Goal: Task Accomplishment & Management: Manage account settings

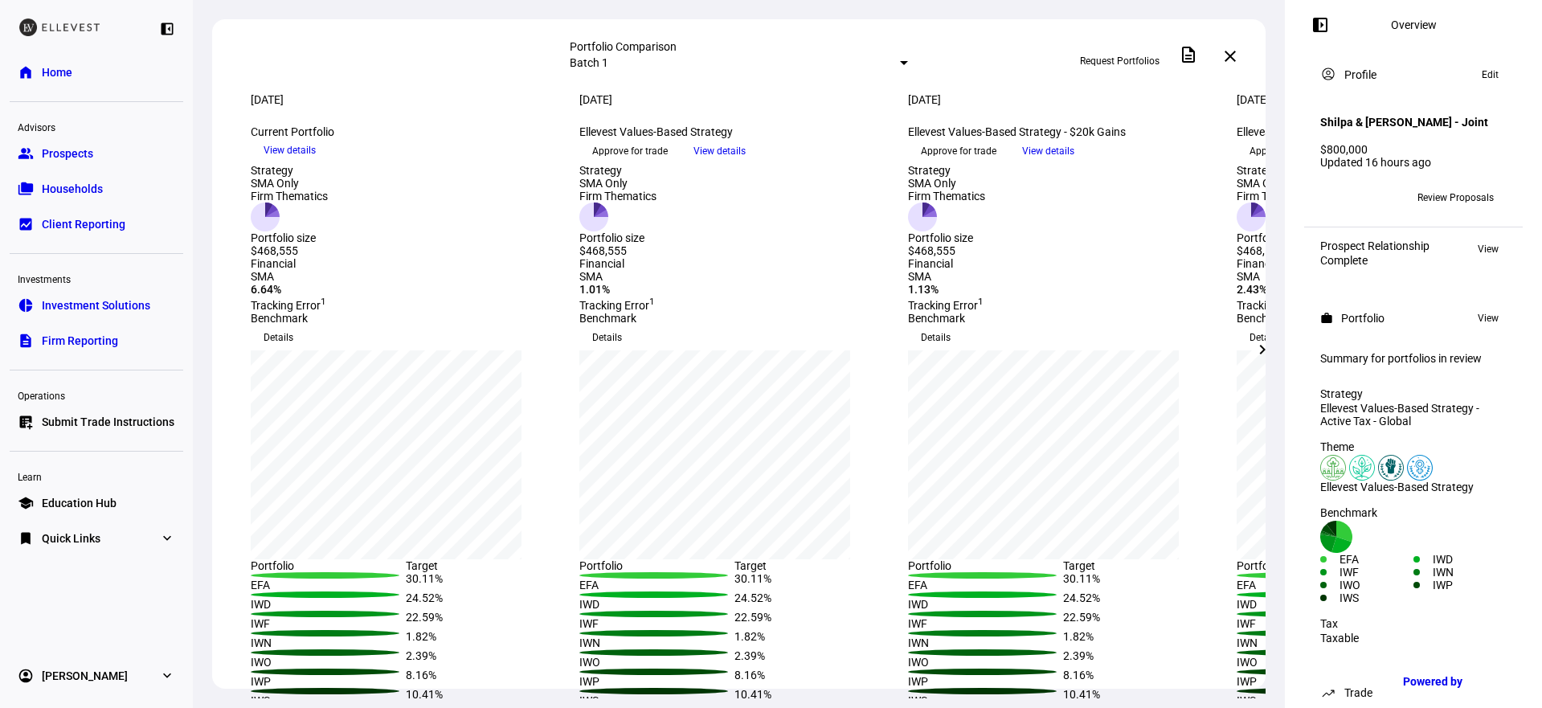
click at [1074, 163] on span "View details" at bounding box center [1048, 151] width 52 height 24
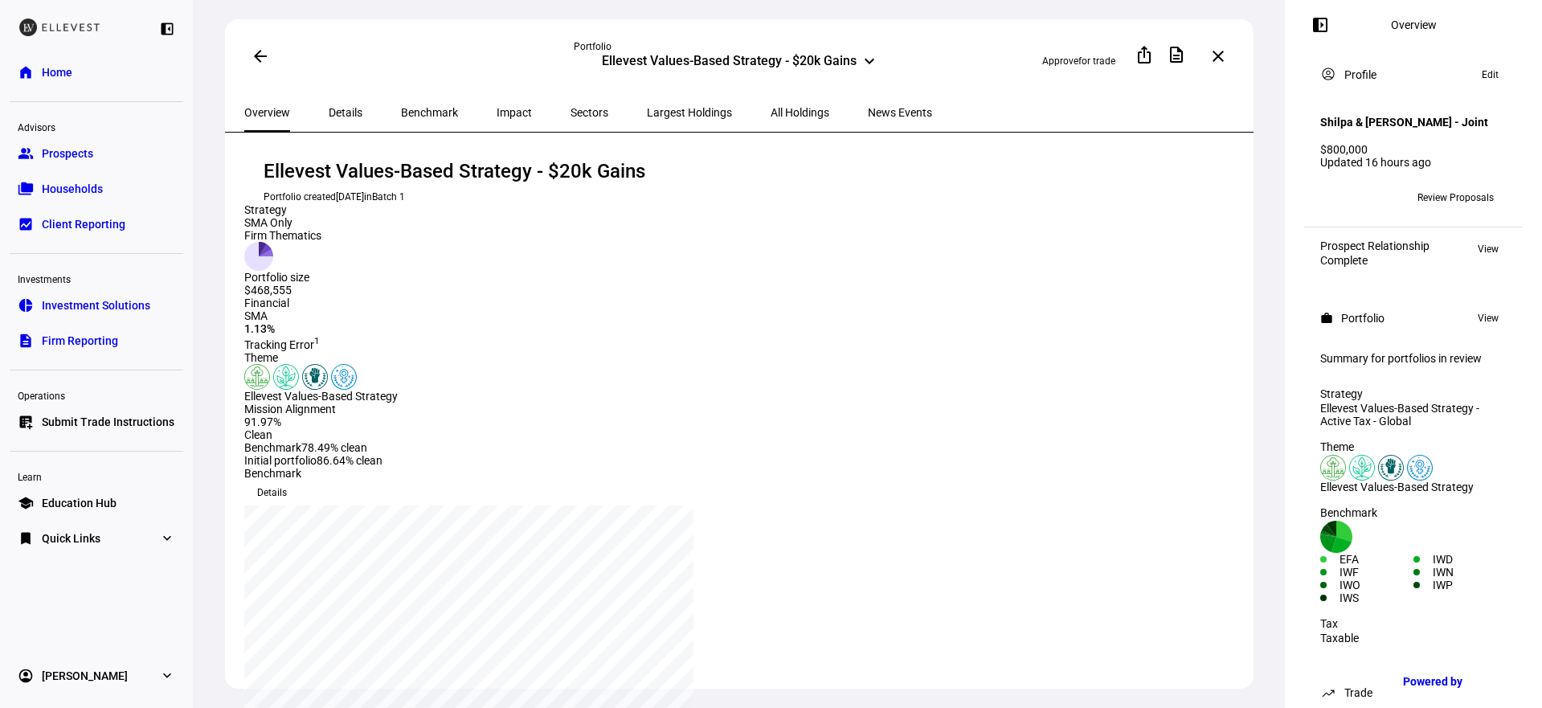
click at [255, 59] on mat-icon "arrow_back" at bounding box center [260, 56] width 19 height 19
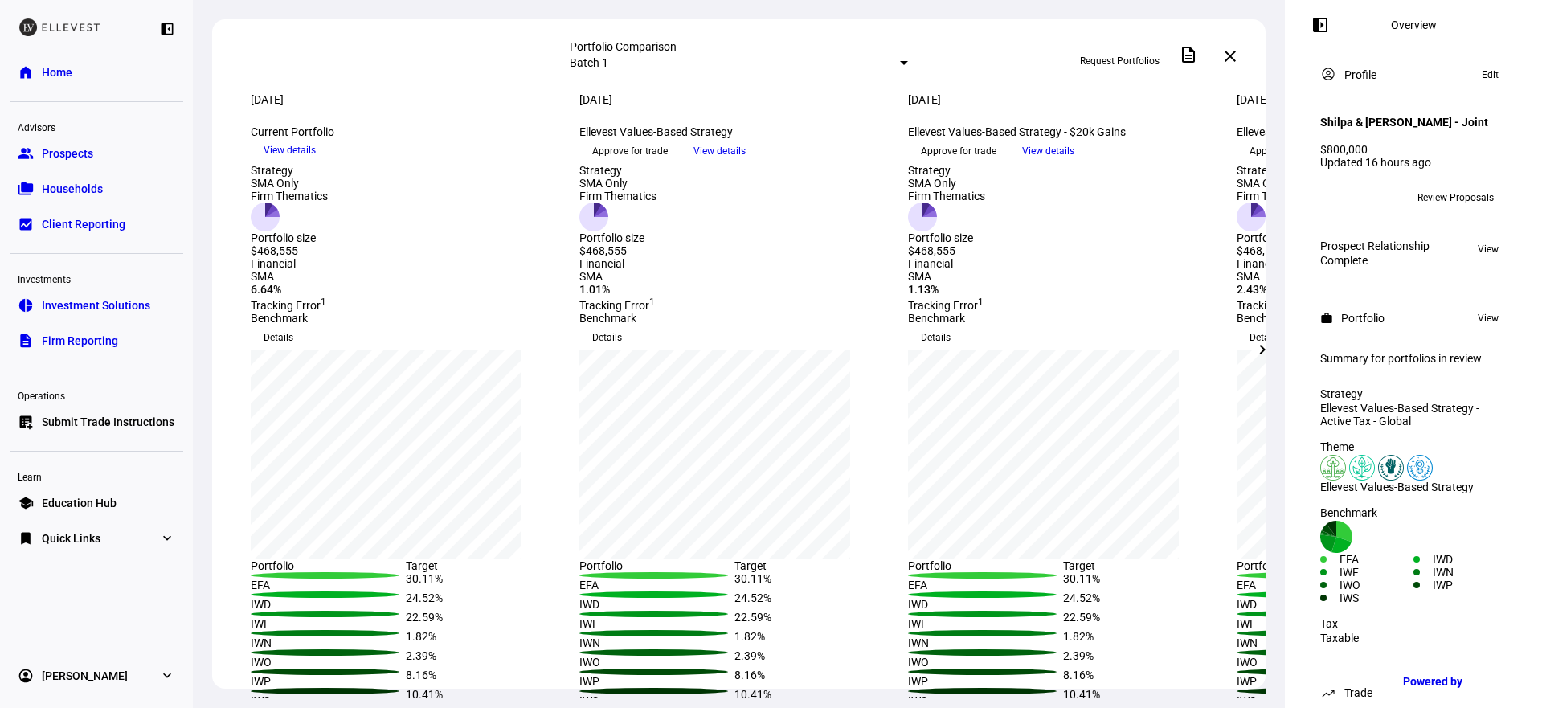
click at [1263, 345] on mat-icon "chevron_right" at bounding box center [1261, 349] width 19 height 19
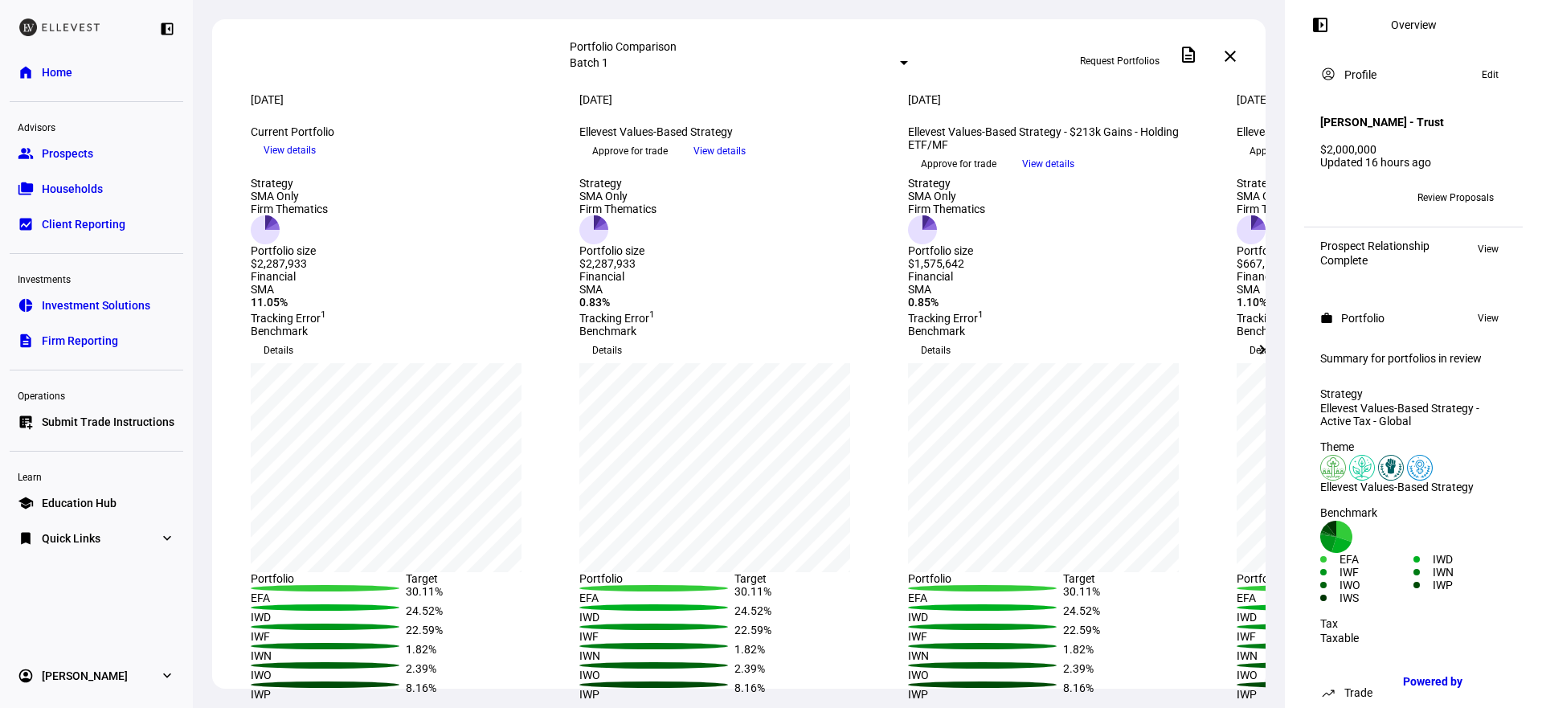
click at [1260, 356] on mat-icon "chevron_right" at bounding box center [1261, 349] width 19 height 19
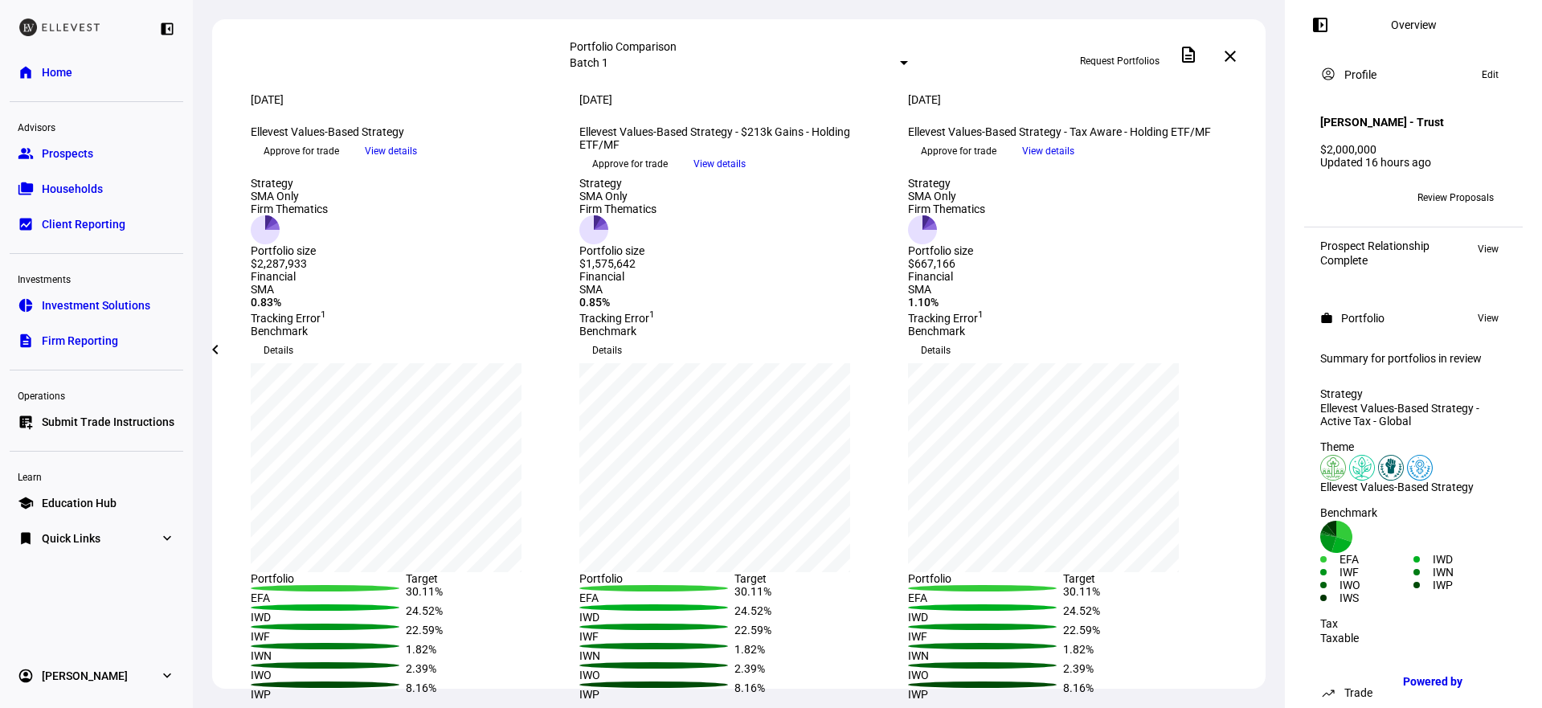
drag, startPoint x: 929, startPoint y: 391, endPoint x: 990, endPoint y: 392, distance: 61.1
click at [985, 270] on div "$667,166" at bounding box center [946, 263] width 77 height 13
click at [961, 270] on div "Strategy SMA Only Firm Thematics Portfolio size $667,166" at bounding box center [1062, 223] width 309 height 93
drag, startPoint x: 985, startPoint y: 388, endPoint x: 926, endPoint y: 369, distance: 61.7
click at [926, 270] on div "Strategy SMA Only Firm Thematics Portfolio size $667,166" at bounding box center [1062, 223] width 309 height 93
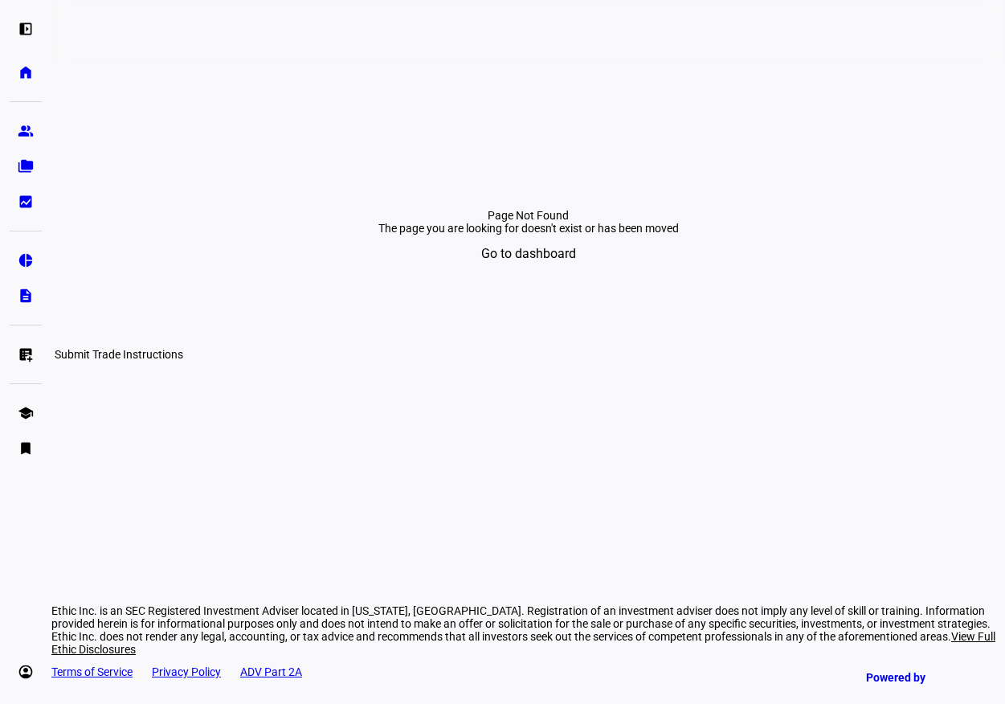
click at [24, 359] on eth-mat-symbol "list_alt_add" at bounding box center [26, 354] width 16 height 16
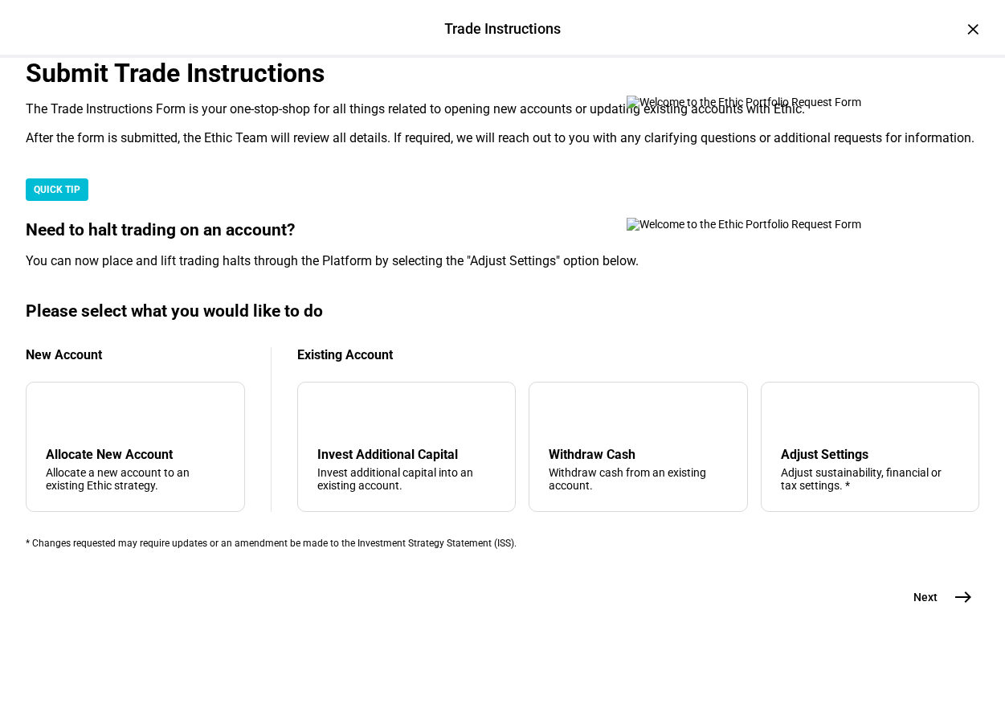
scroll to position [415, 0]
click at [825, 466] on div "Adjust sustainability, financial or tax settings. *" at bounding box center [870, 479] width 178 height 26
click at [925, 607] on button "Next east" at bounding box center [936, 597] width 85 height 32
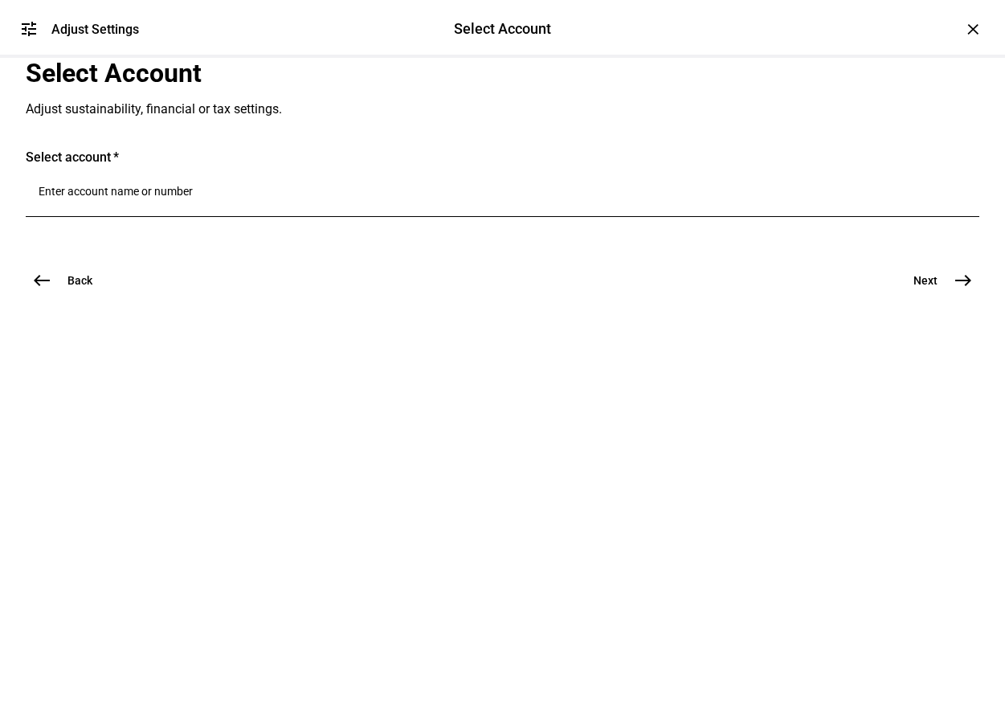
scroll to position [0, 0]
click at [364, 198] on input "Number" at bounding box center [503, 191] width 928 height 13
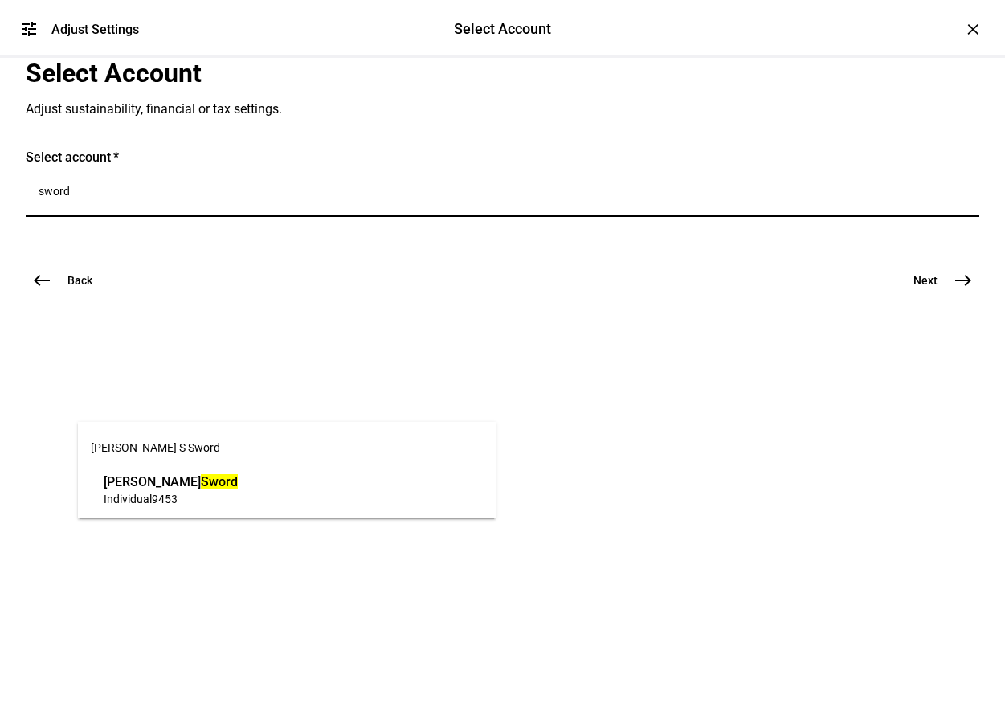
type input "sword"
click at [238, 479] on span "[PERSON_NAME] S Sword" at bounding box center [171, 481] width 134 height 18
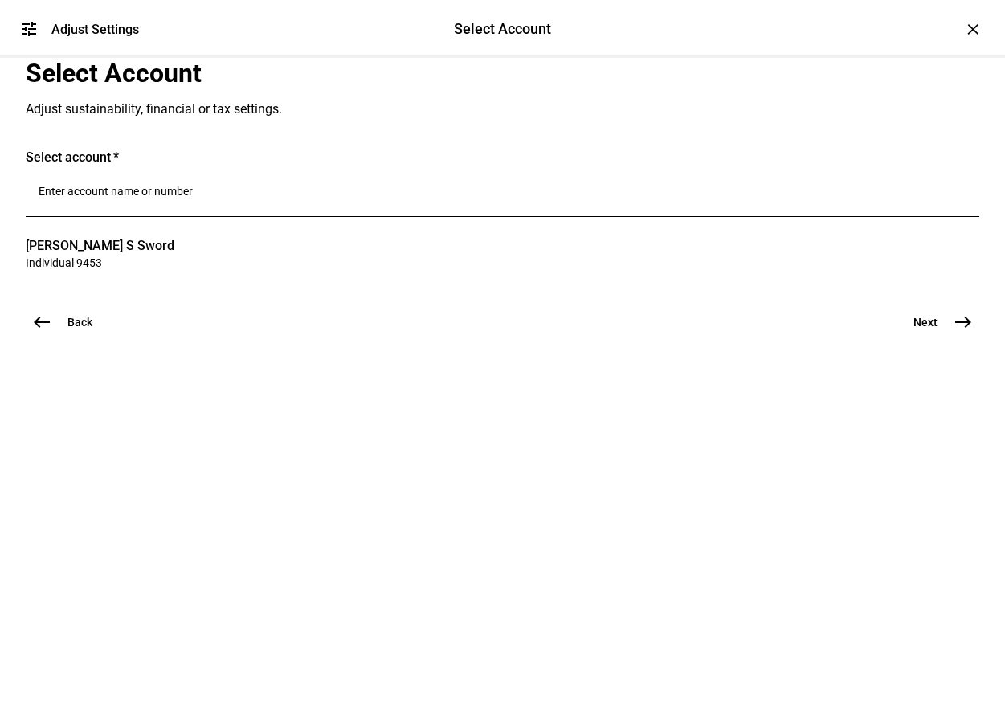
click at [917, 330] on span "Next" at bounding box center [925, 322] width 24 height 16
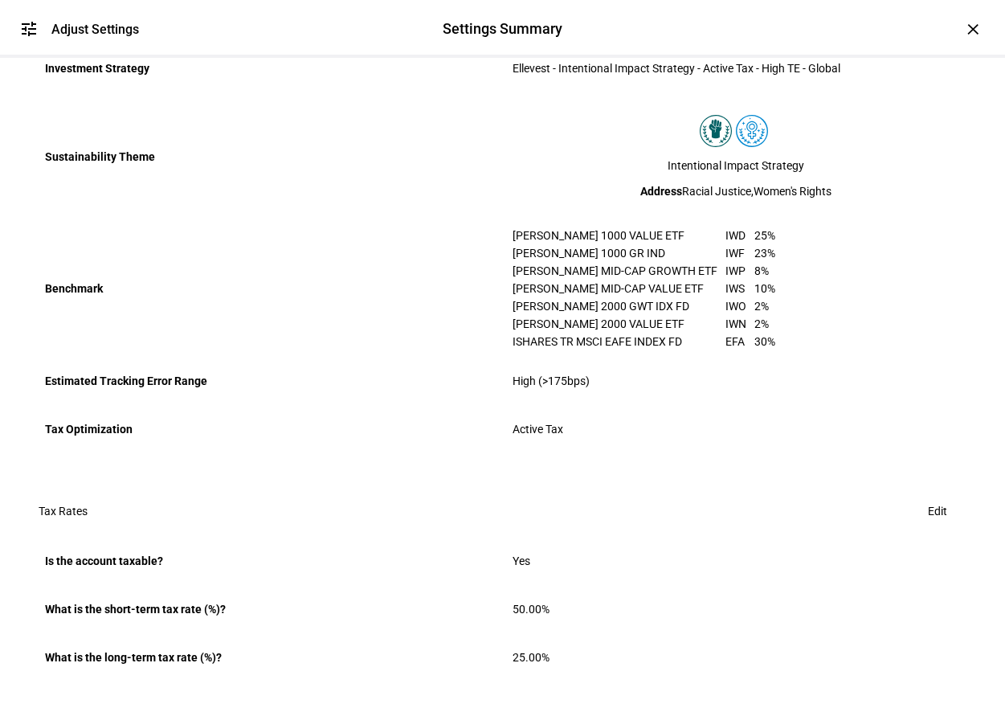
scroll to position [973, 0]
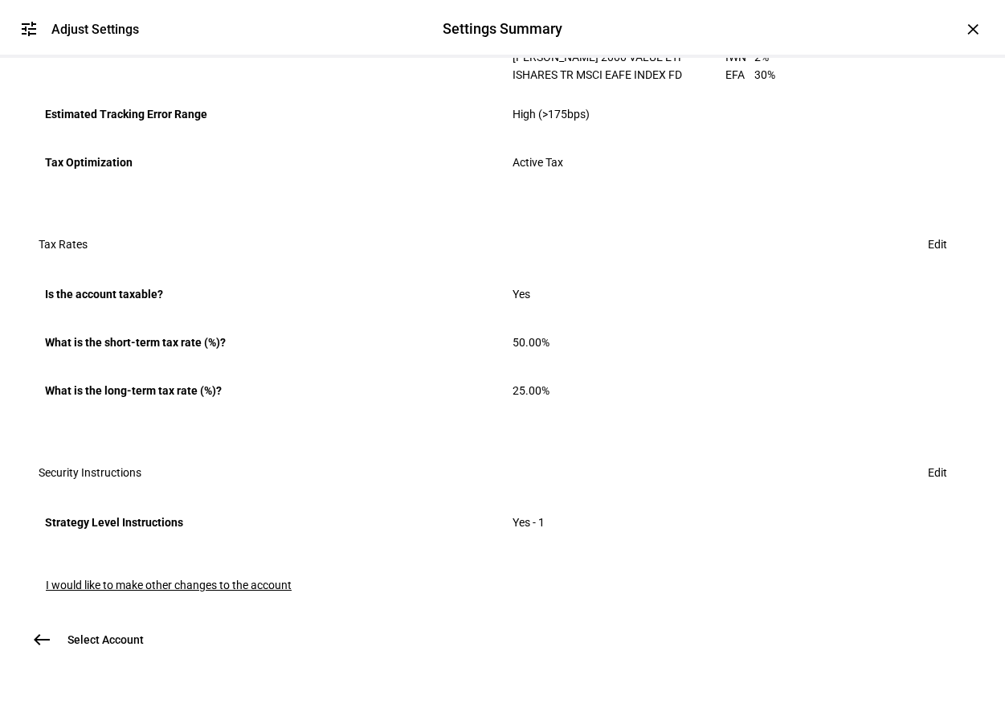
click at [928, 456] on span "Edit" at bounding box center [937, 472] width 19 height 32
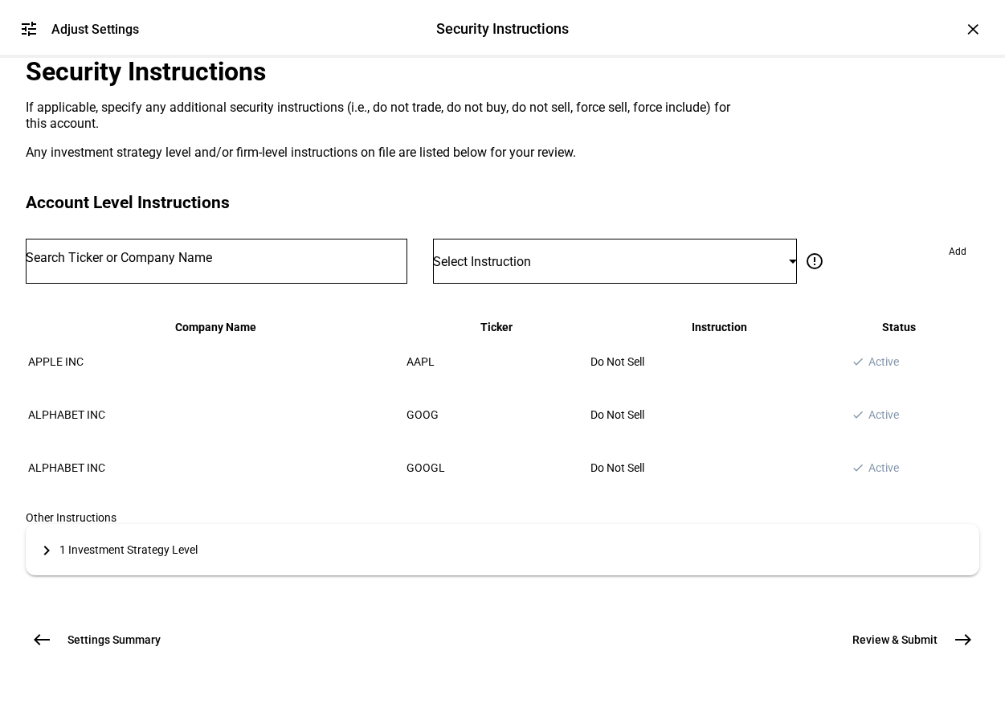
scroll to position [323, 0]
click at [59, 539] on div "keyboard_arrow_right" at bounding box center [51, 550] width 18 height 22
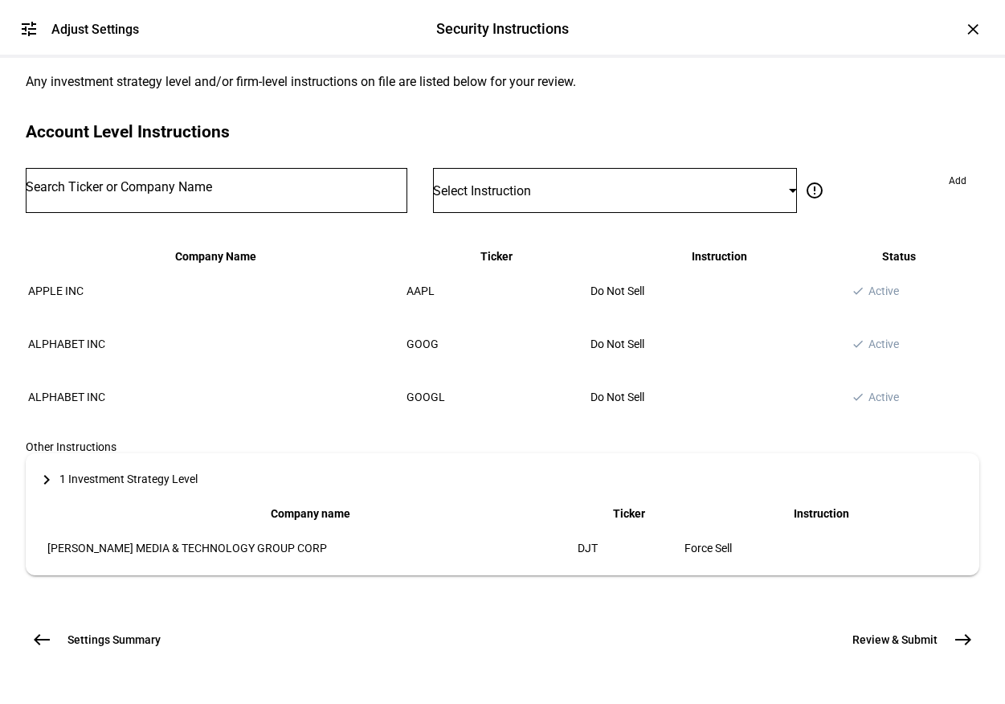
click at [59, 468] on div "keyboard_arrow_right" at bounding box center [51, 479] width 18 height 22
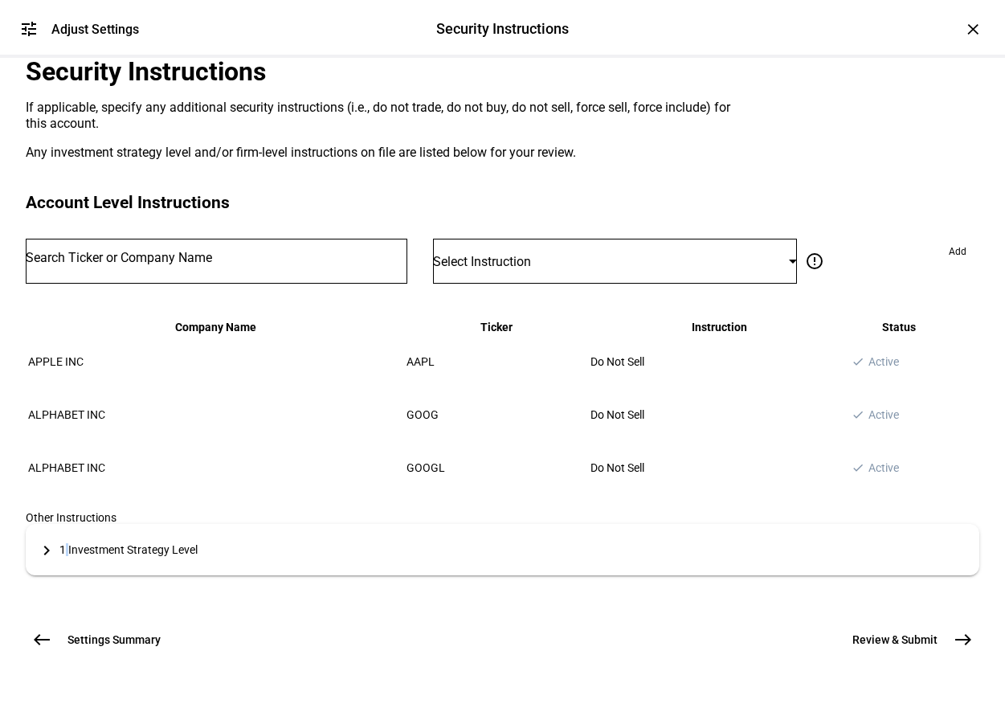
click at [59, 539] on div "keyboard_arrow_right" at bounding box center [51, 550] width 18 height 22
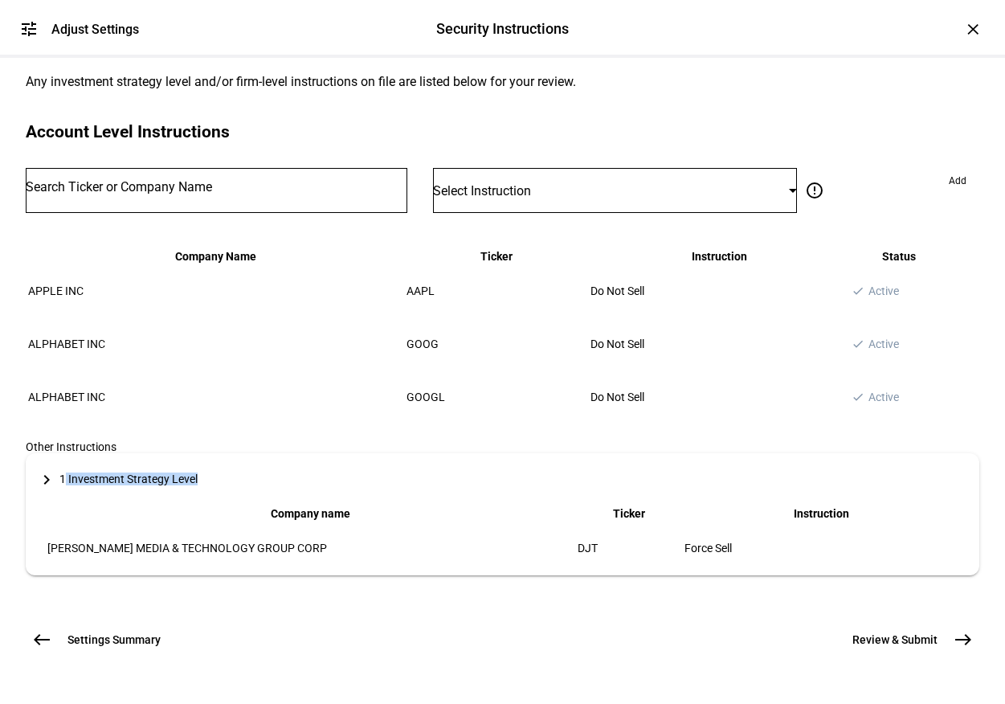
click at [59, 468] on div "keyboard_arrow_right" at bounding box center [51, 479] width 18 height 22
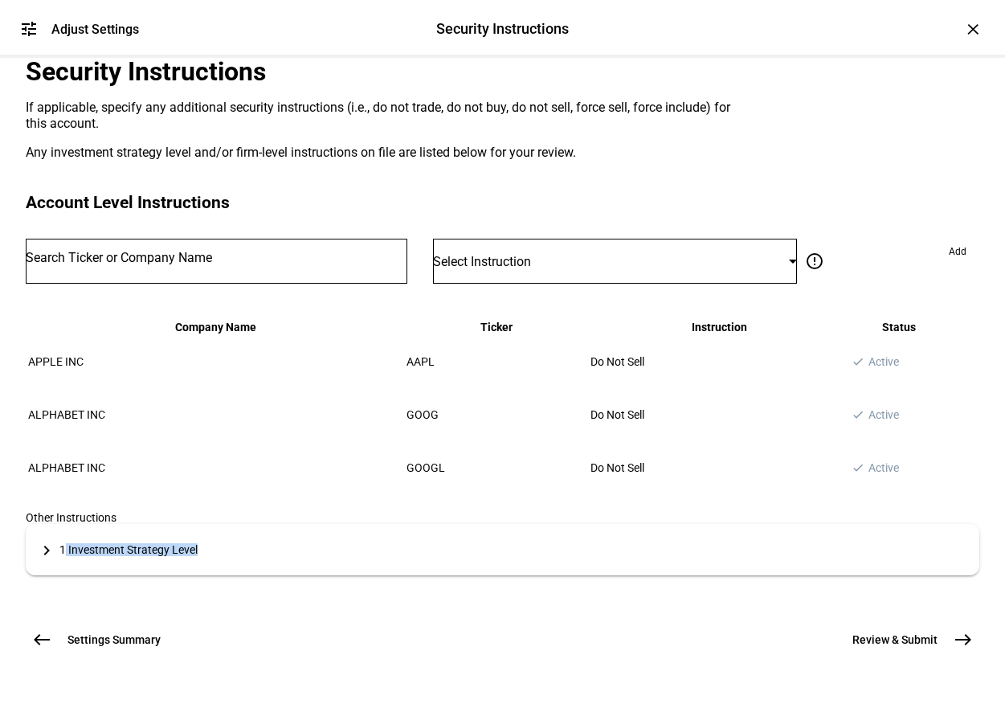
click at [43, 630] on mat-icon "west" at bounding box center [41, 639] width 19 height 19
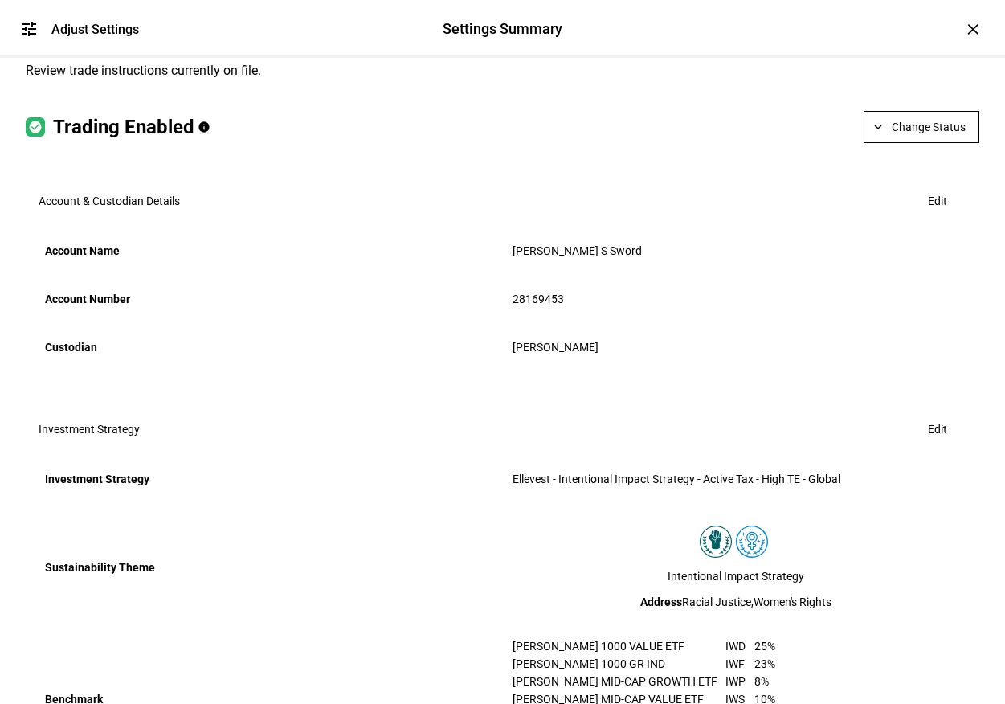
scroll to position [973, 0]
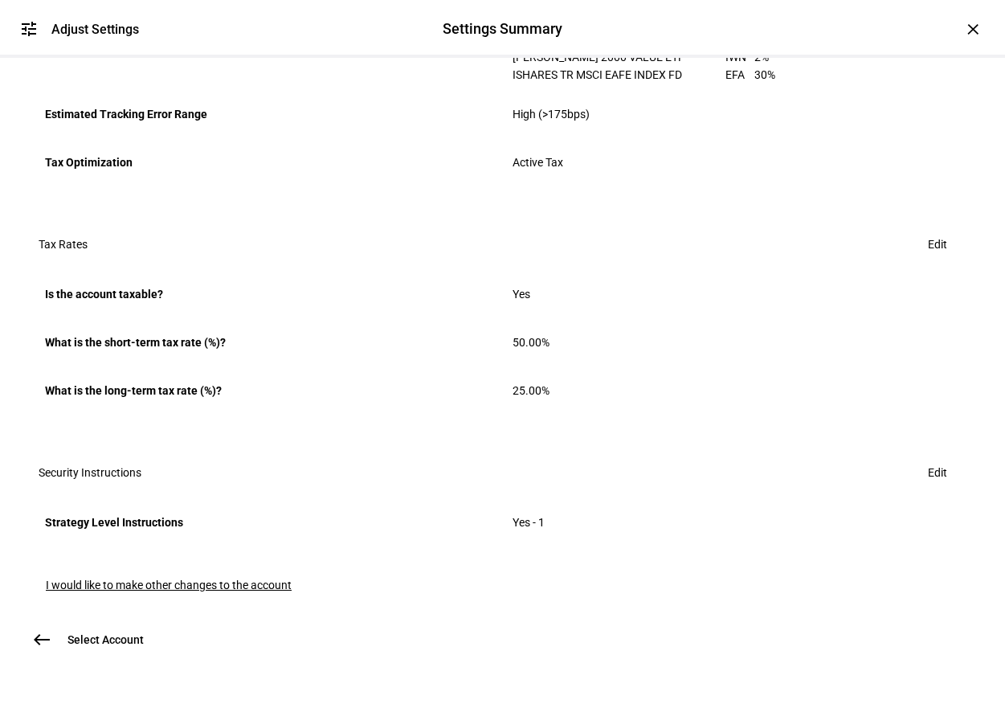
click at [28, 623] on span "west" at bounding box center [42, 639] width 32 height 32
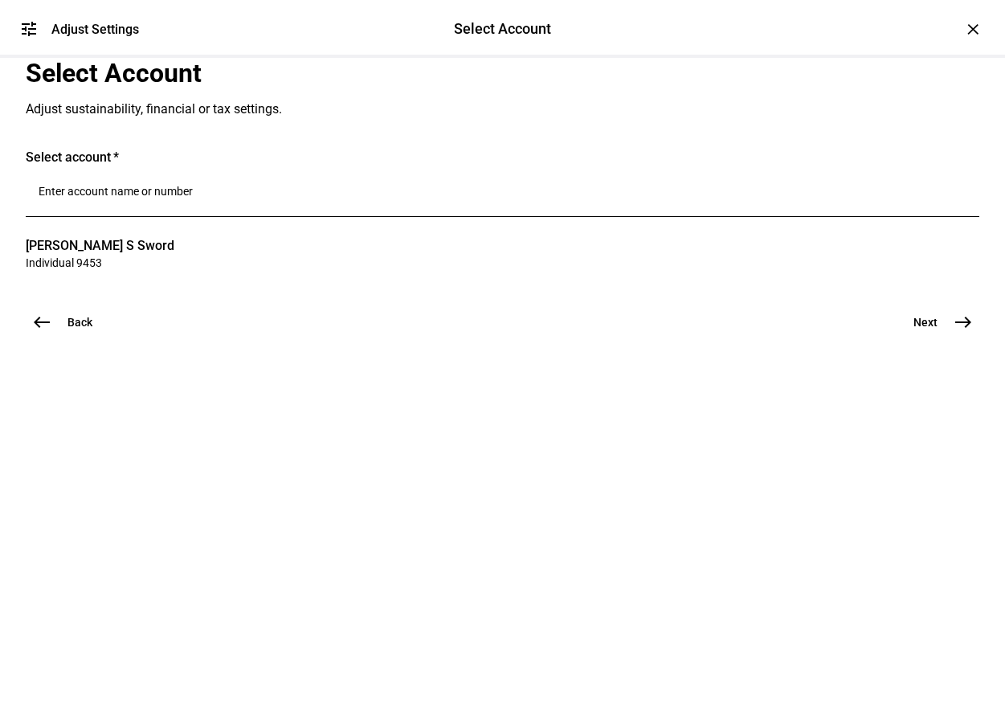
scroll to position [0, 0]
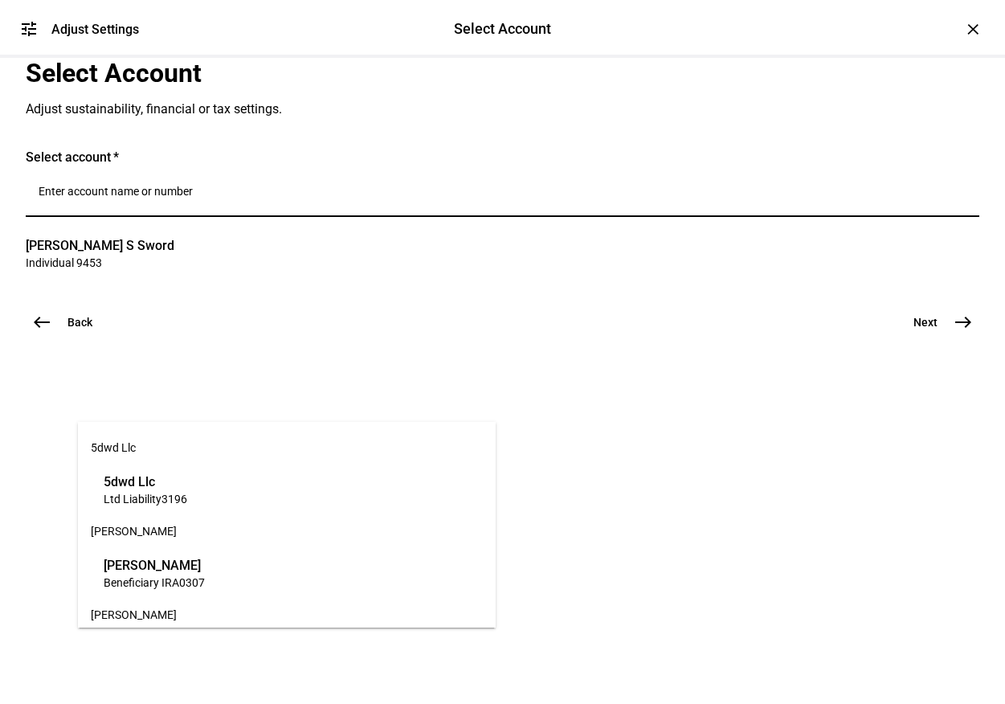
click at [217, 198] on input "Number" at bounding box center [503, 191] width 928 height 13
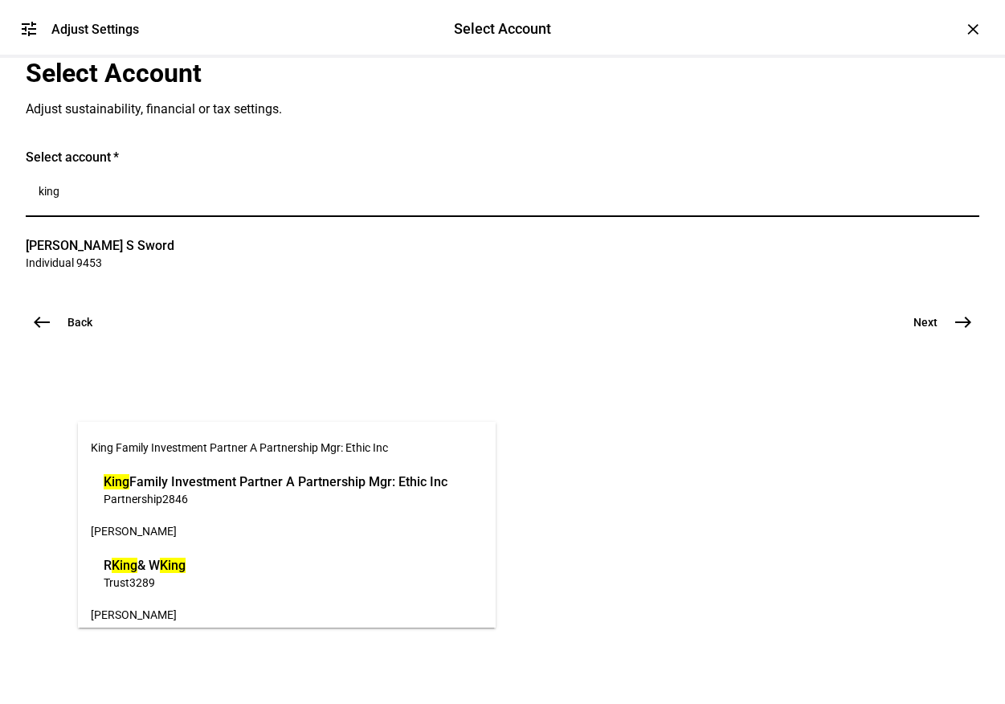
type input "king"
click at [186, 582] on span "Trust 3289" at bounding box center [145, 581] width 82 height 15
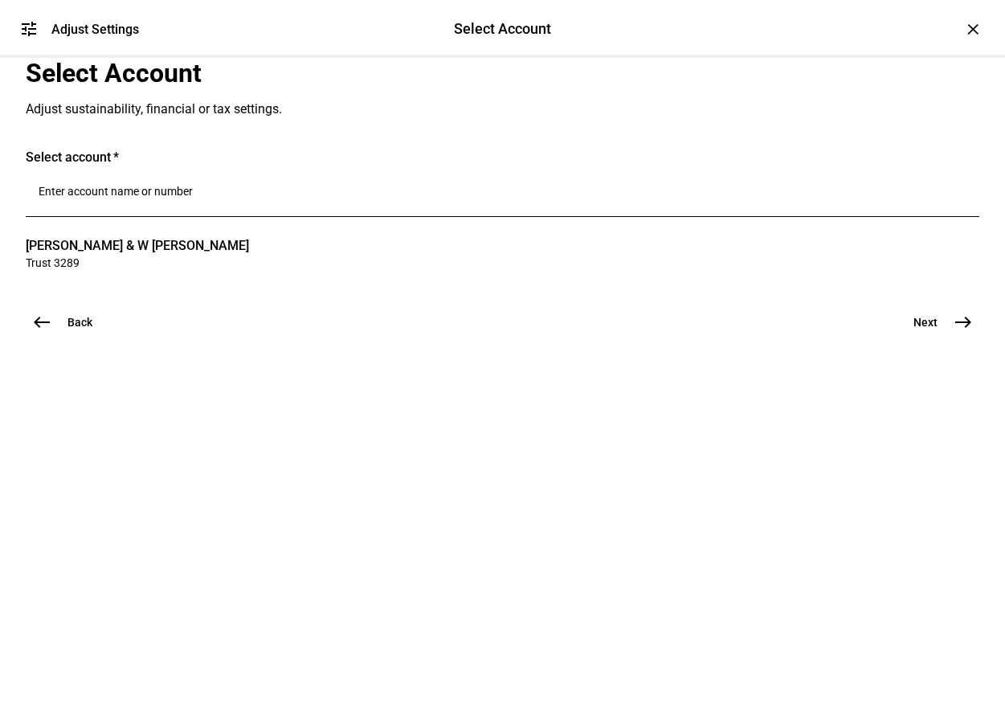
click at [926, 338] on button "Next east" at bounding box center [936, 322] width 85 height 32
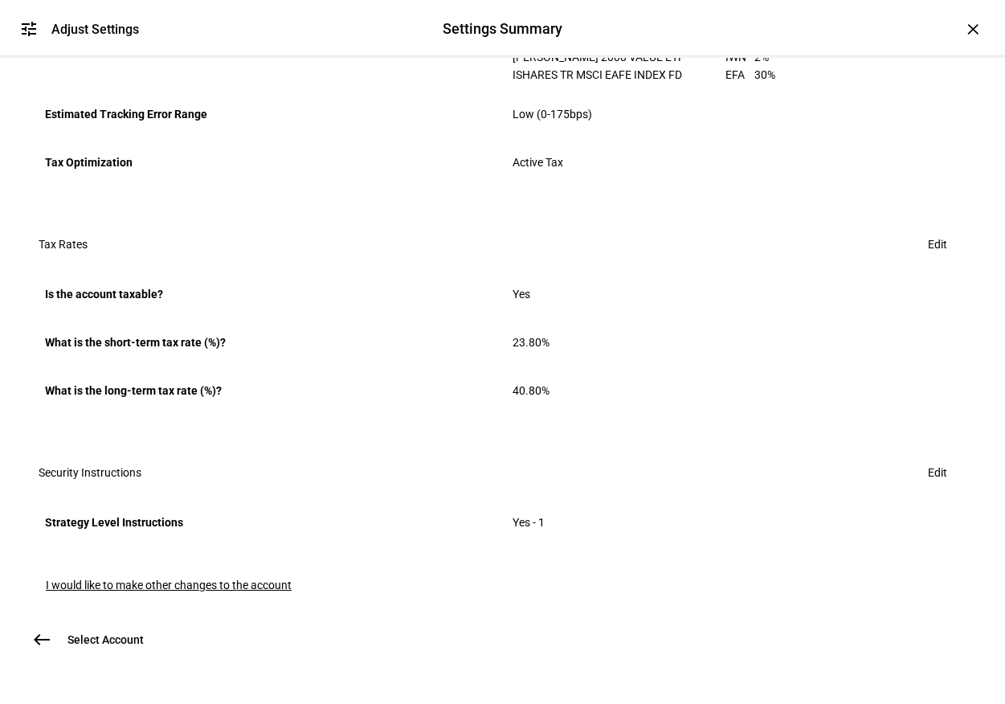
scroll to position [973, 0]
click at [539, 507] on div "Strategy Level Instructions Yes - 1" at bounding box center [503, 522] width 954 height 48
click at [928, 456] on span "Edit" at bounding box center [937, 472] width 19 height 32
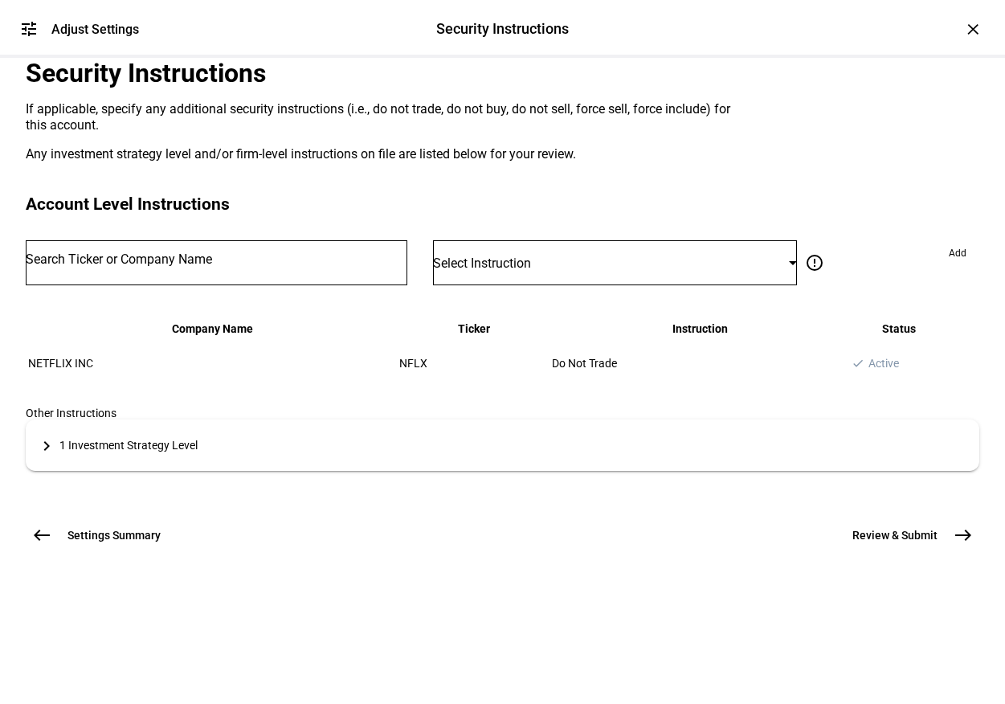
scroll to position [188, 0]
click at [37, 545] on mat-icon "west" at bounding box center [41, 534] width 19 height 19
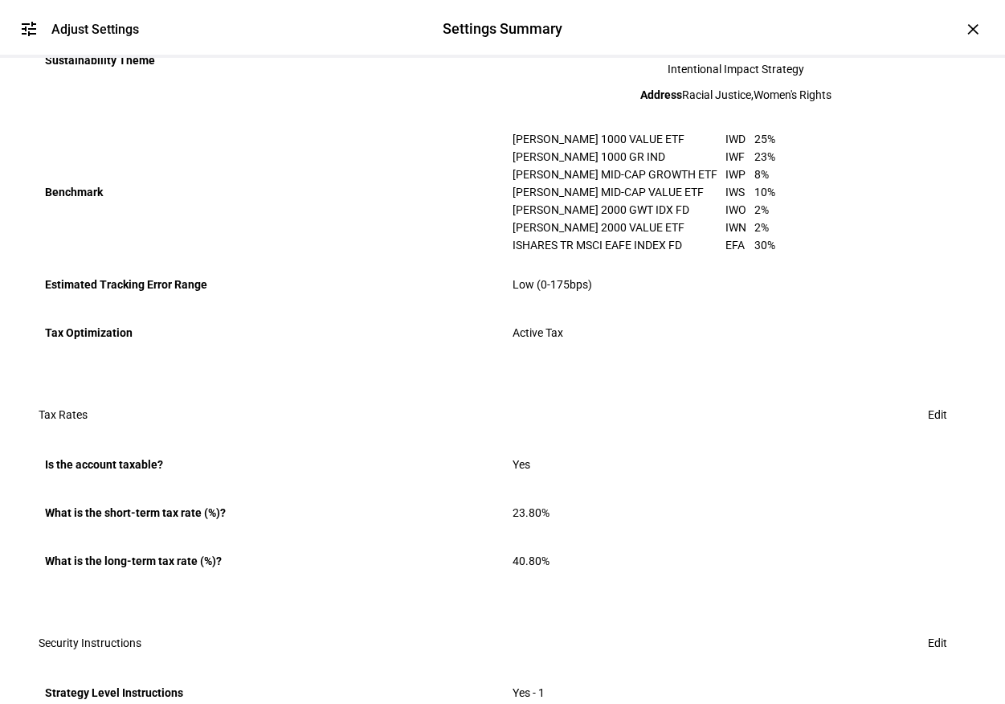
scroll to position [0, 0]
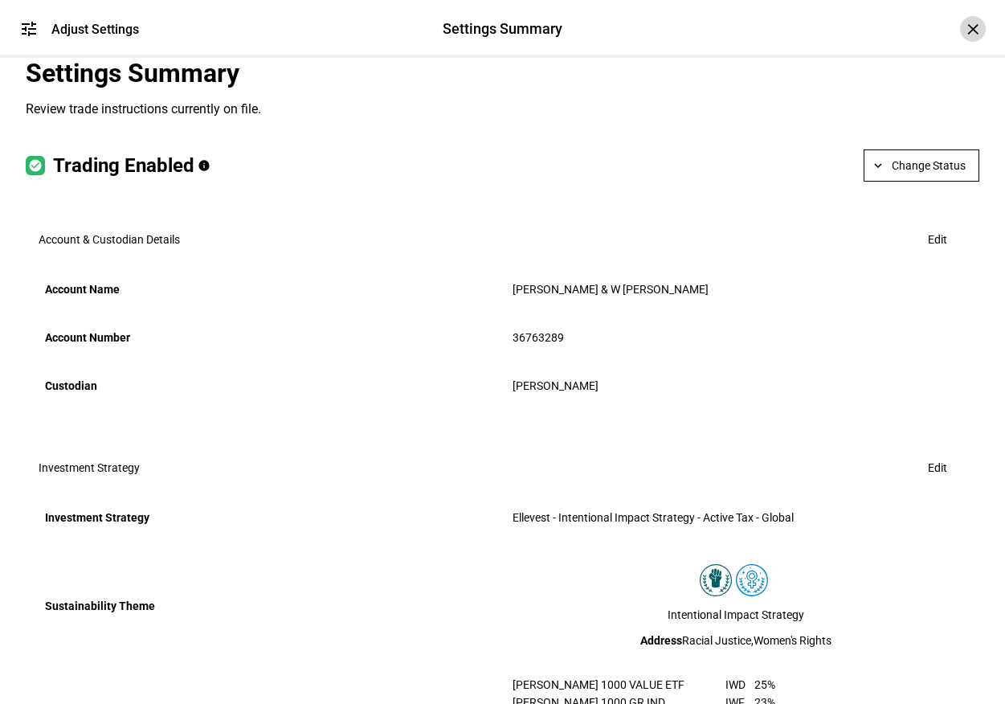
click at [960, 26] on div "×" at bounding box center [973, 29] width 26 height 26
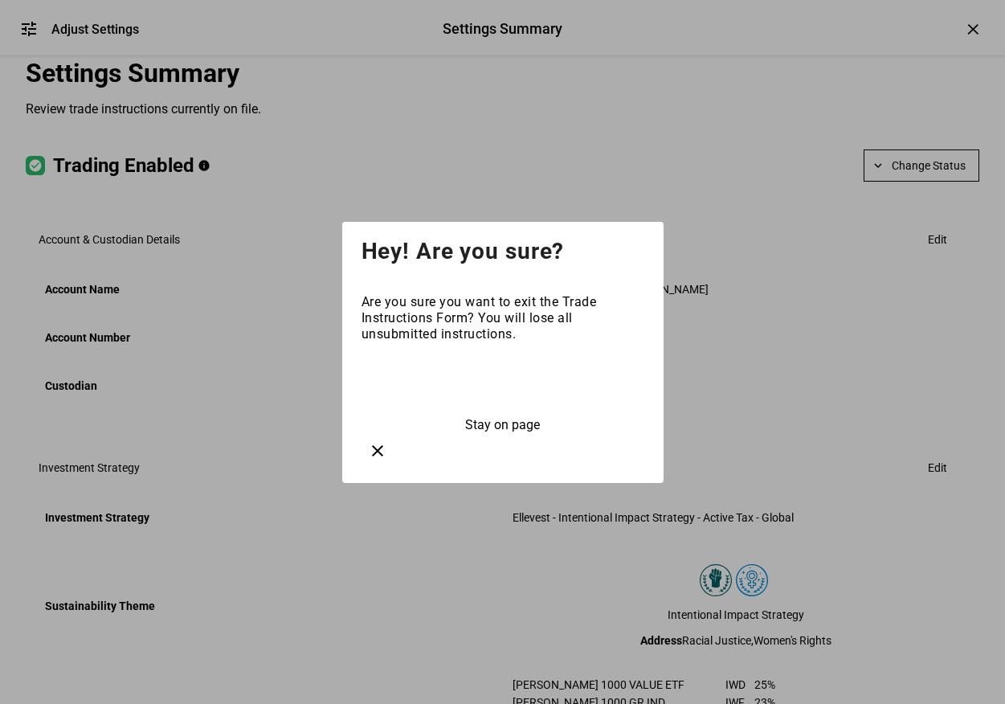
click at [478, 395] on span at bounding box center [502, 384] width 283 height 39
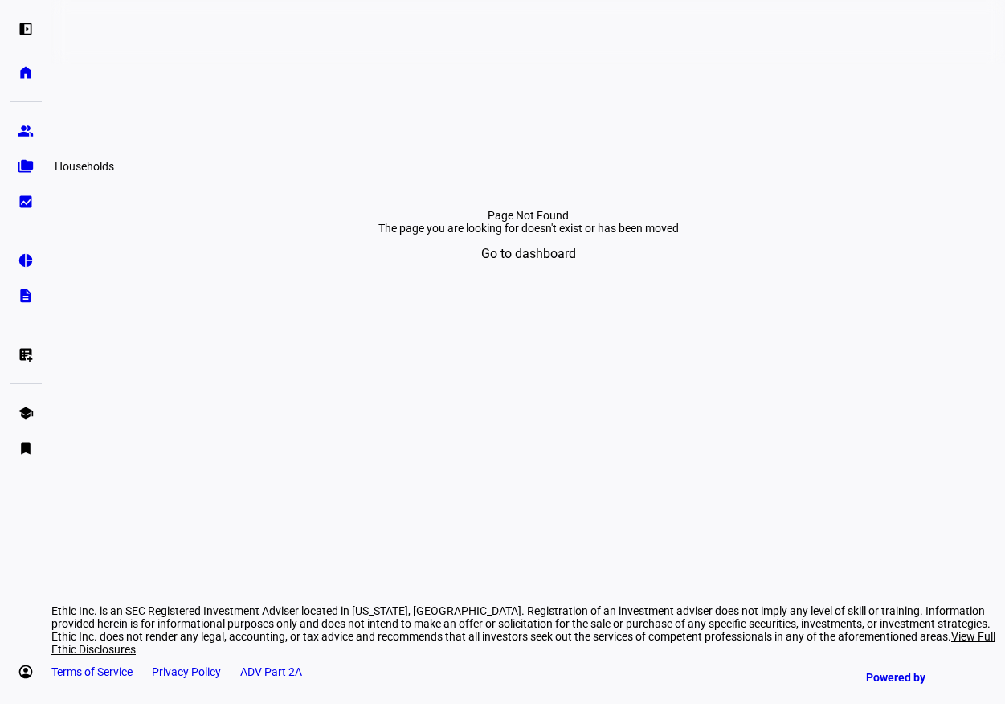
click at [25, 173] on eth-mat-symbol "folder_copy" at bounding box center [26, 166] width 16 height 16
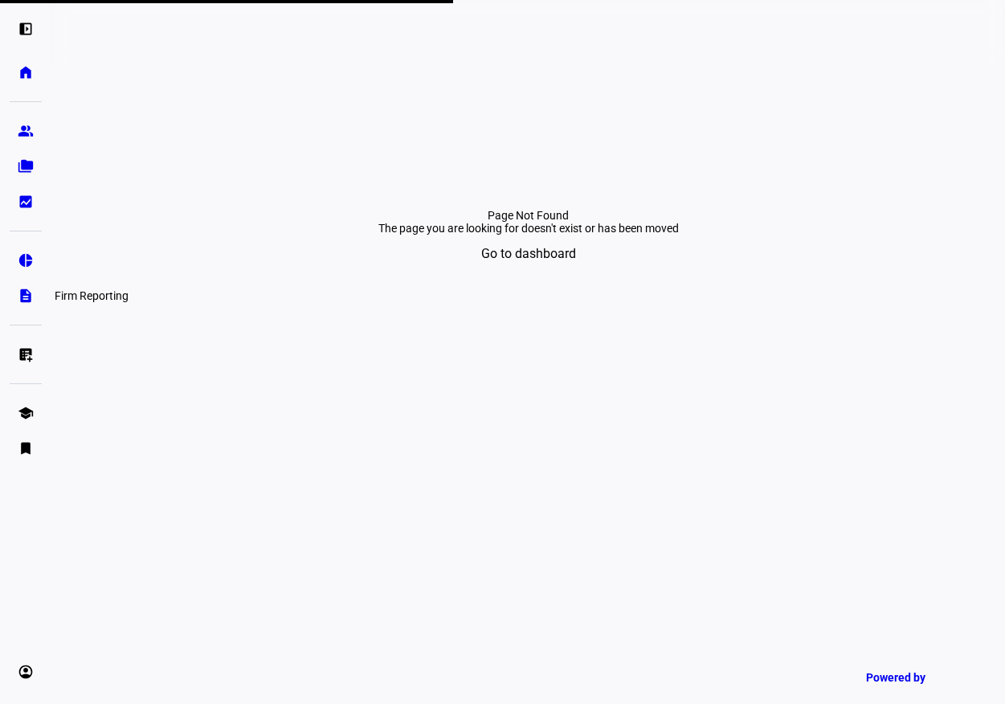
click at [29, 292] on eth-mat-symbol "description" at bounding box center [26, 296] width 16 height 16
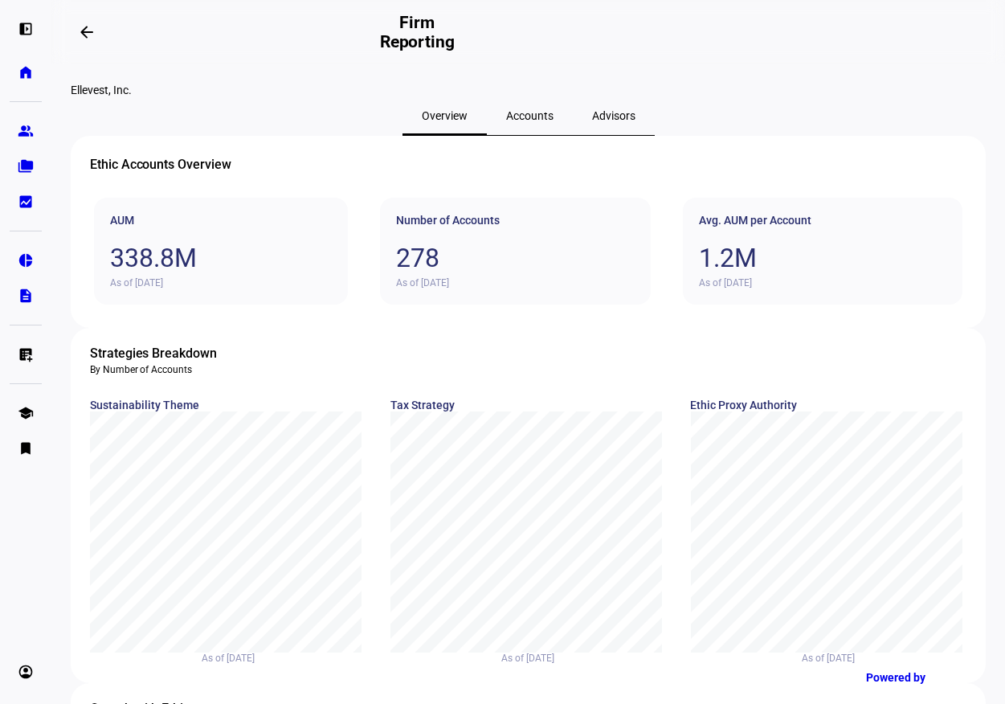
click at [531, 121] on span "Accounts" at bounding box center [529, 115] width 47 height 11
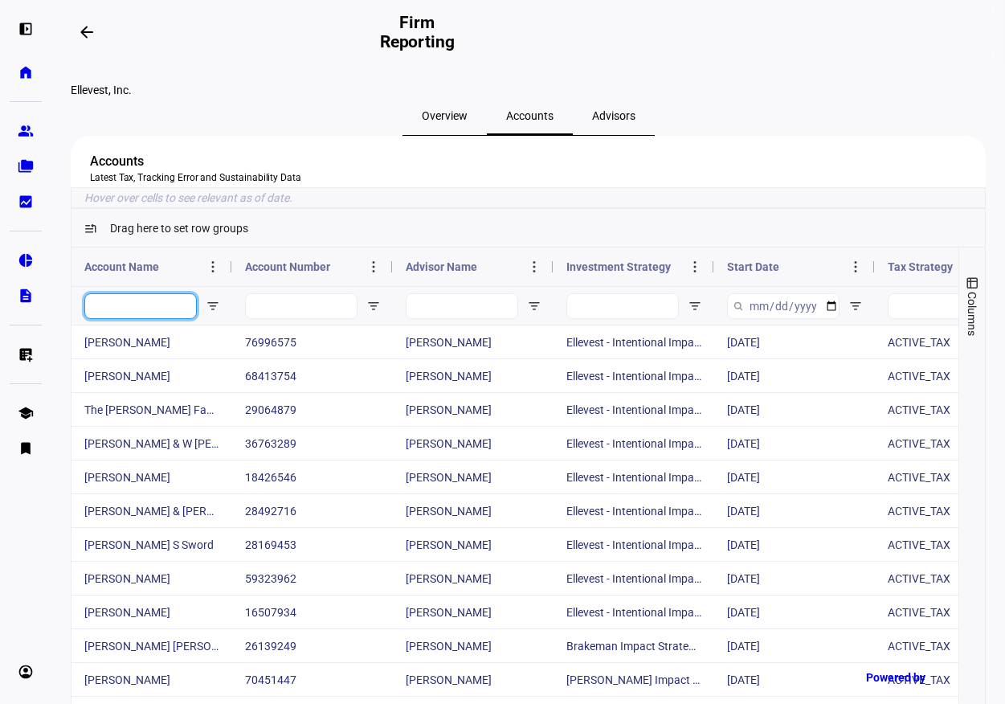
click at [180, 319] on input "Account Name Filter Input" at bounding box center [140, 306] width 112 height 26
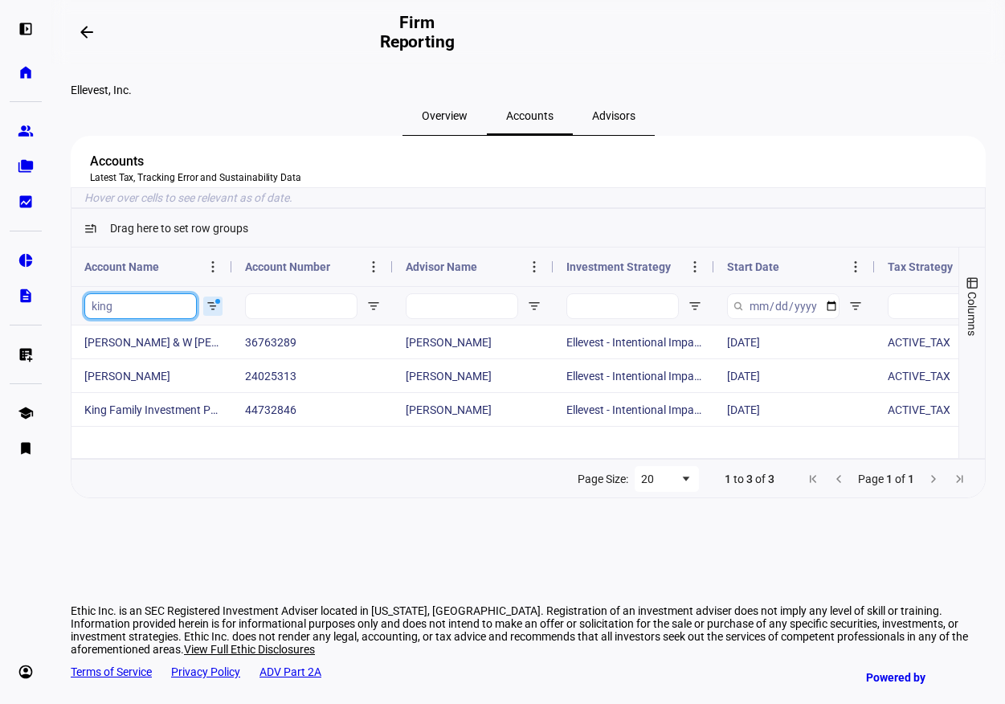
type input "king"
click at [379, 497] on div "Page Size: 20 1 to 3 of 3 Page 1 of 1" at bounding box center [527, 478] width 913 height 39
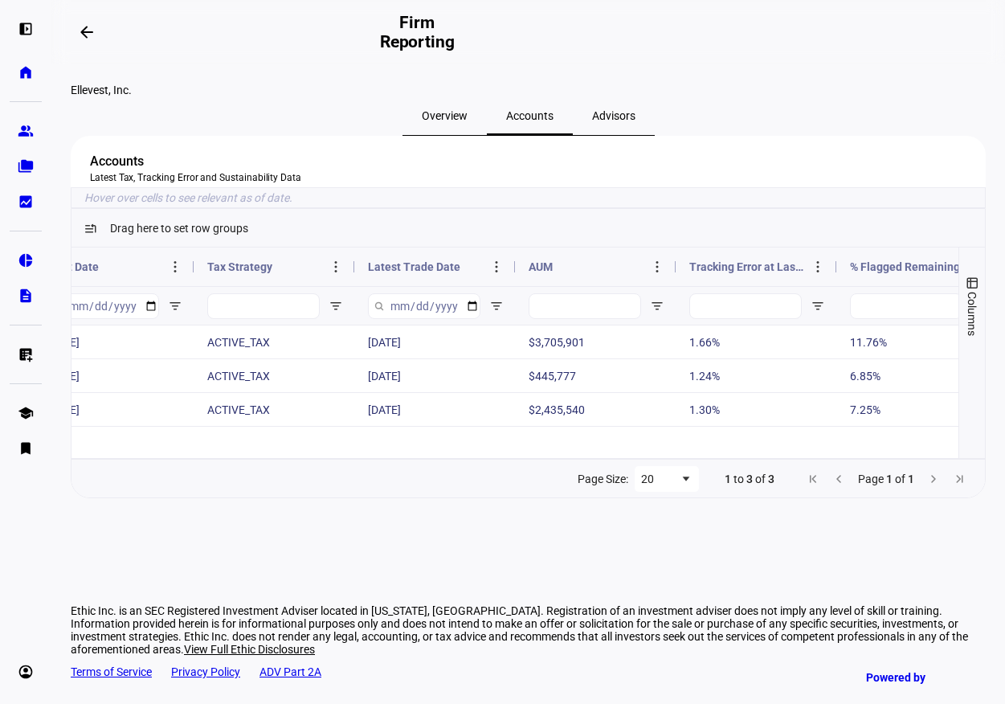
scroll to position [0, 829]
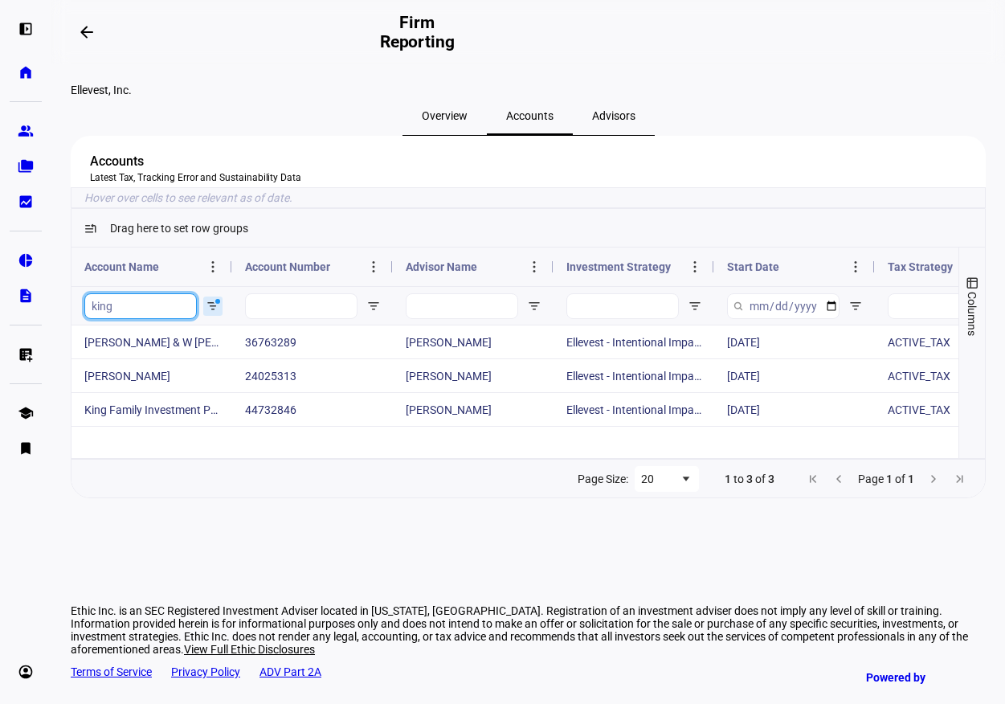
click at [125, 319] on input "king" at bounding box center [140, 306] width 112 height 26
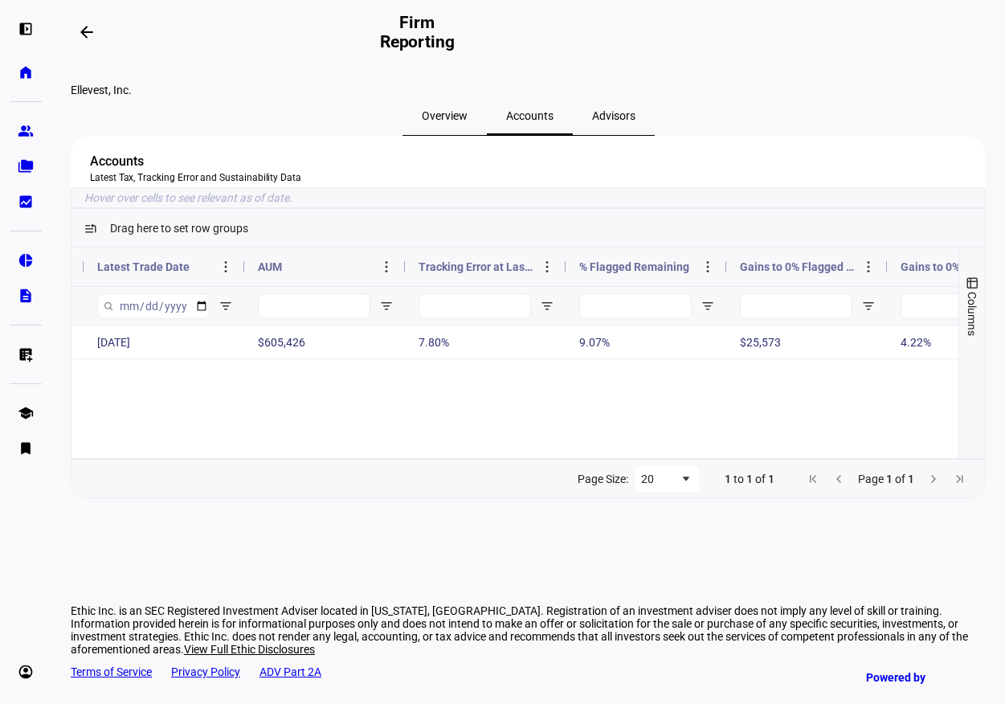
type input "sword"
